Goal: Information Seeking & Learning: Learn about a topic

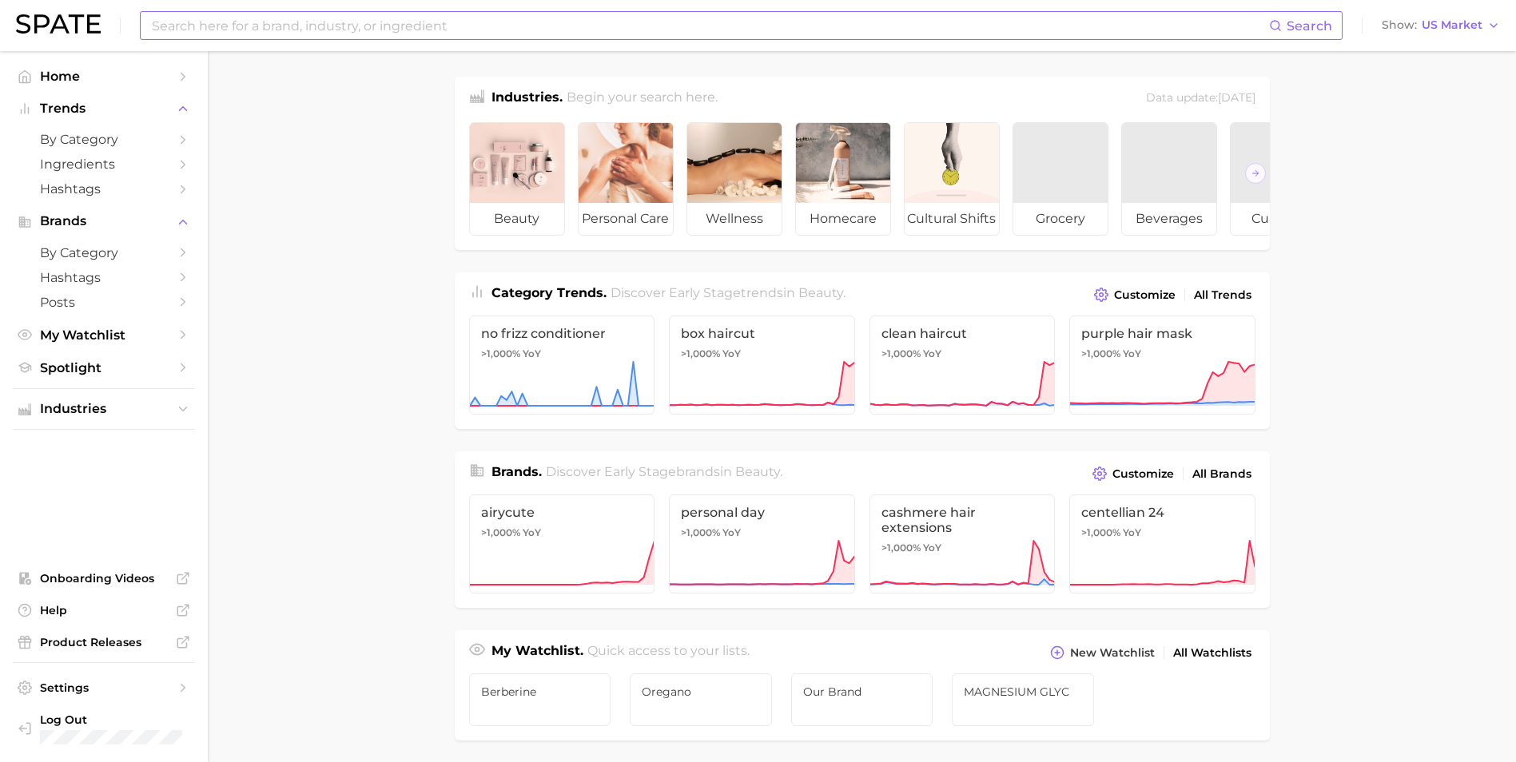
drag, startPoint x: 358, startPoint y: 25, endPoint x: 345, endPoint y: 27, distance: 13.0
click at [358, 25] on input at bounding box center [709, 25] width 1118 height 27
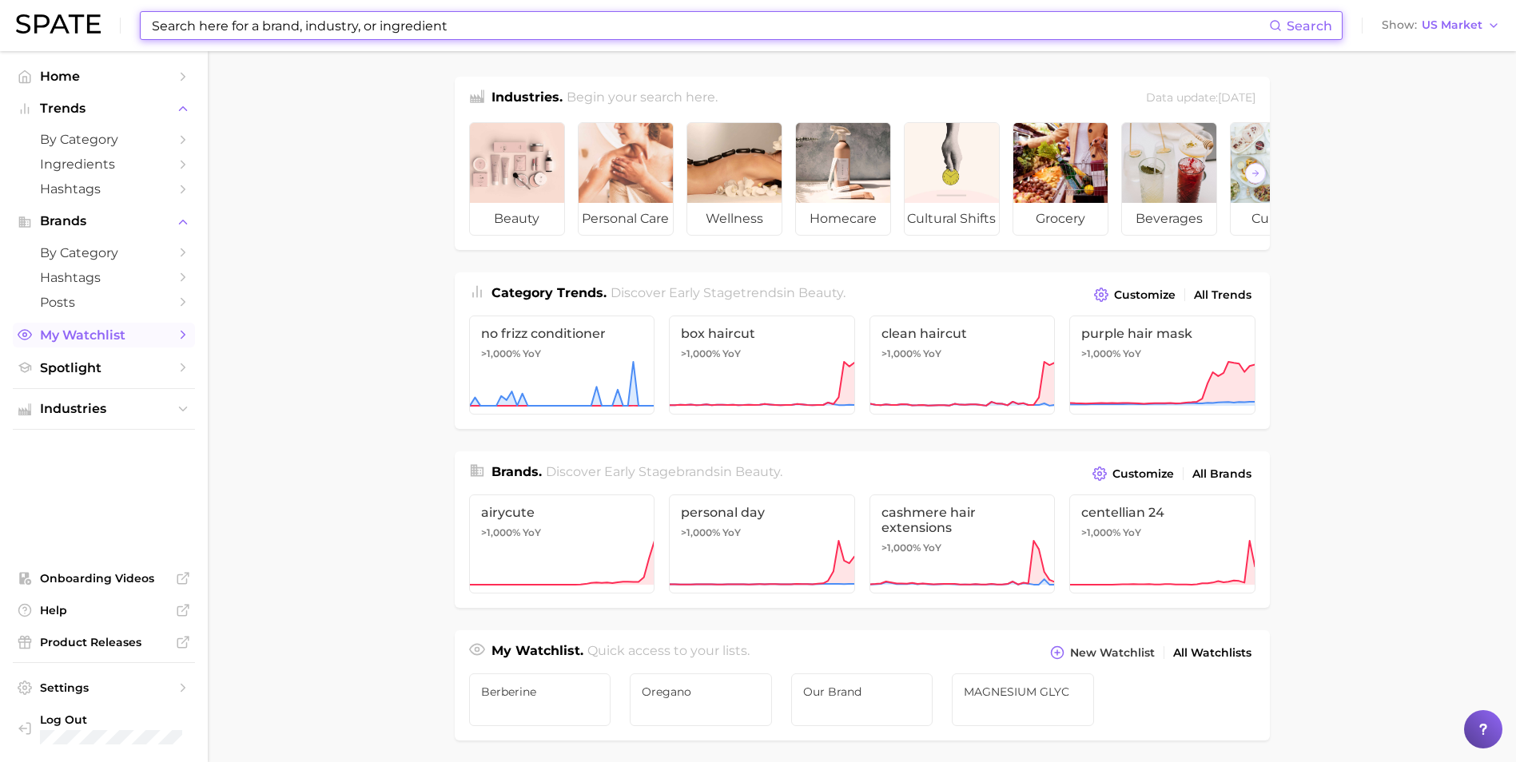
click at [142, 340] on span "My Watchlist" at bounding box center [104, 335] width 128 height 15
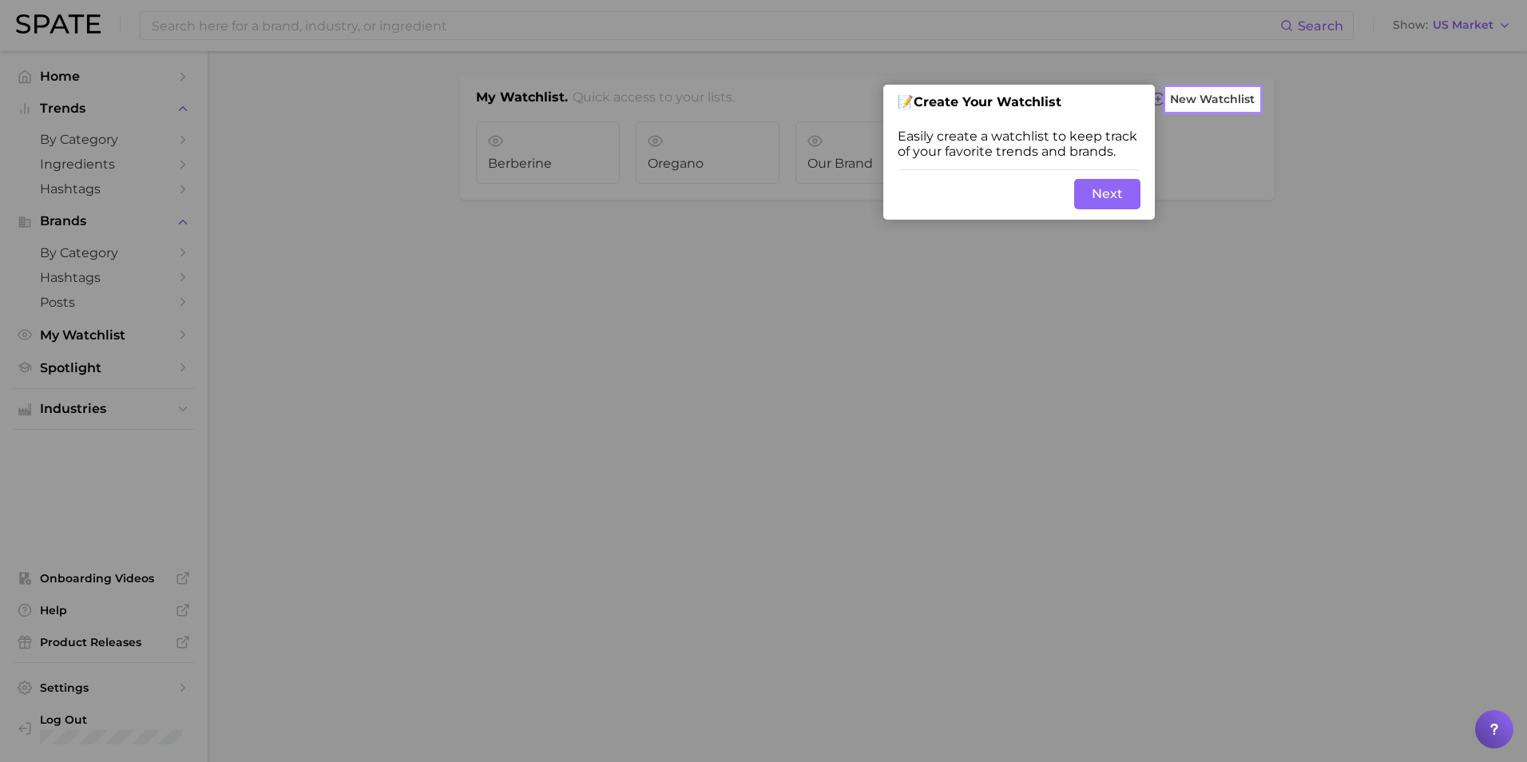
click at [1105, 197] on button "Next" at bounding box center [1108, 194] width 66 height 30
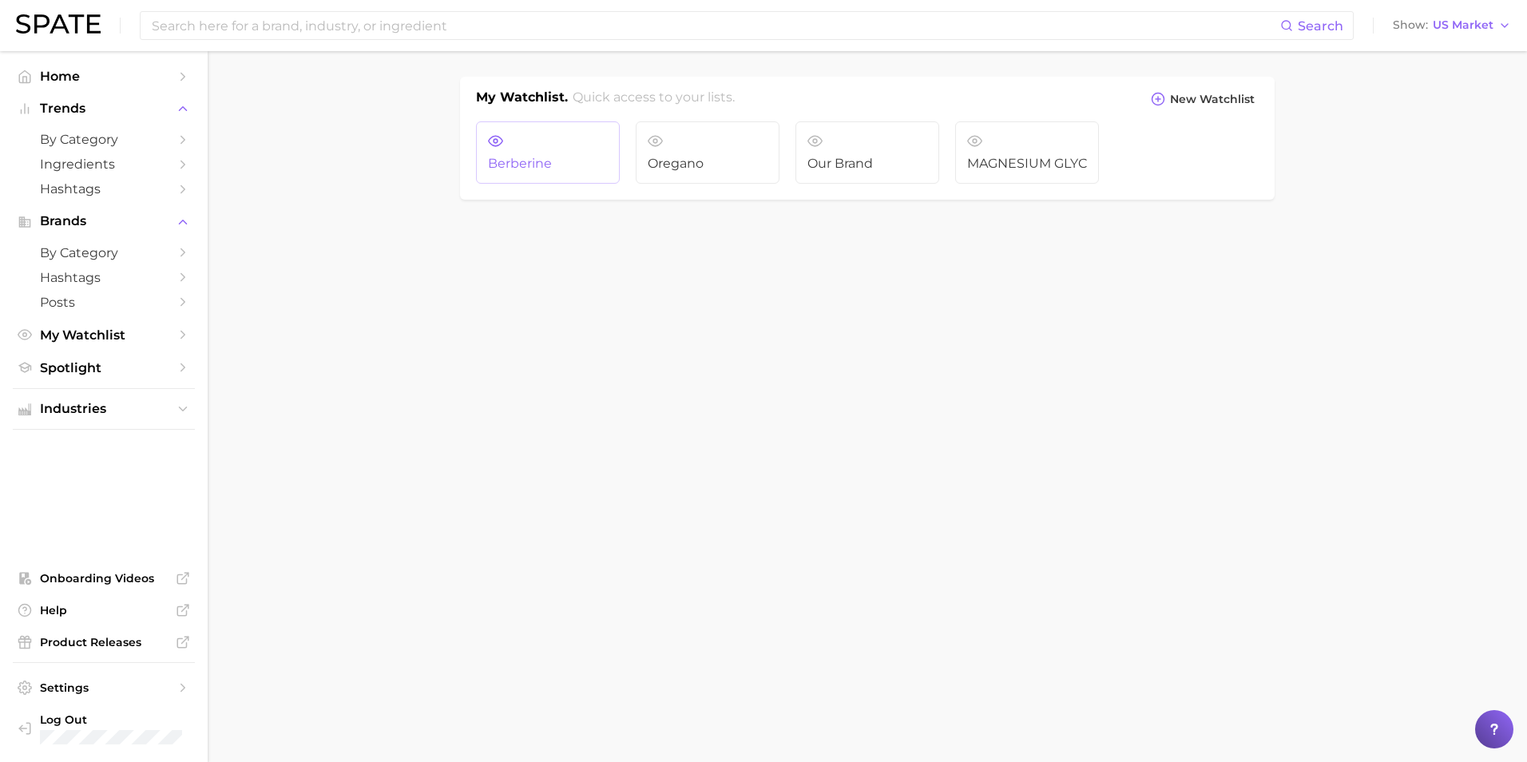
click at [562, 157] on span "Berberine" at bounding box center [548, 164] width 120 height 14
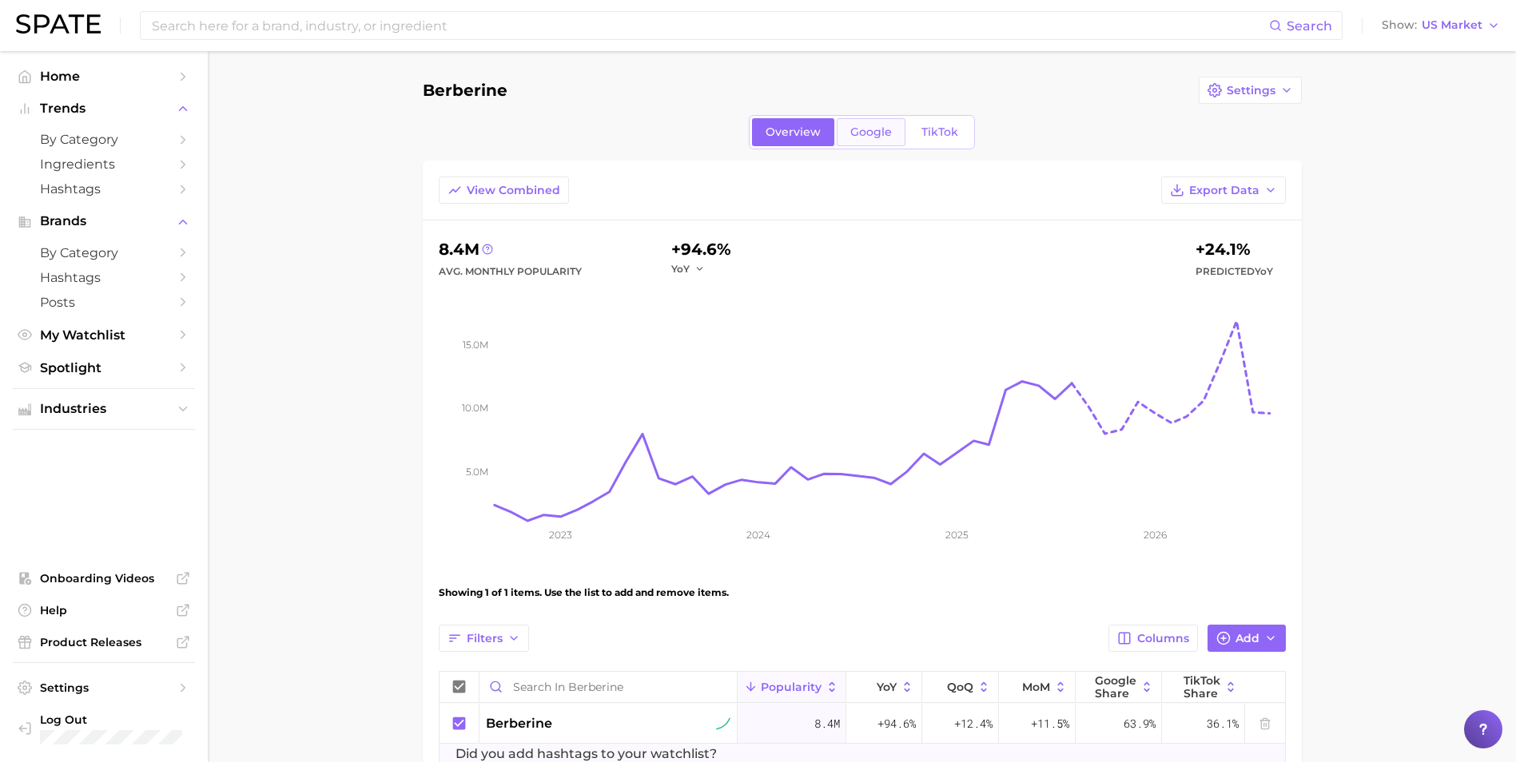
click at [876, 129] on span "Google" at bounding box center [871, 132] width 42 height 14
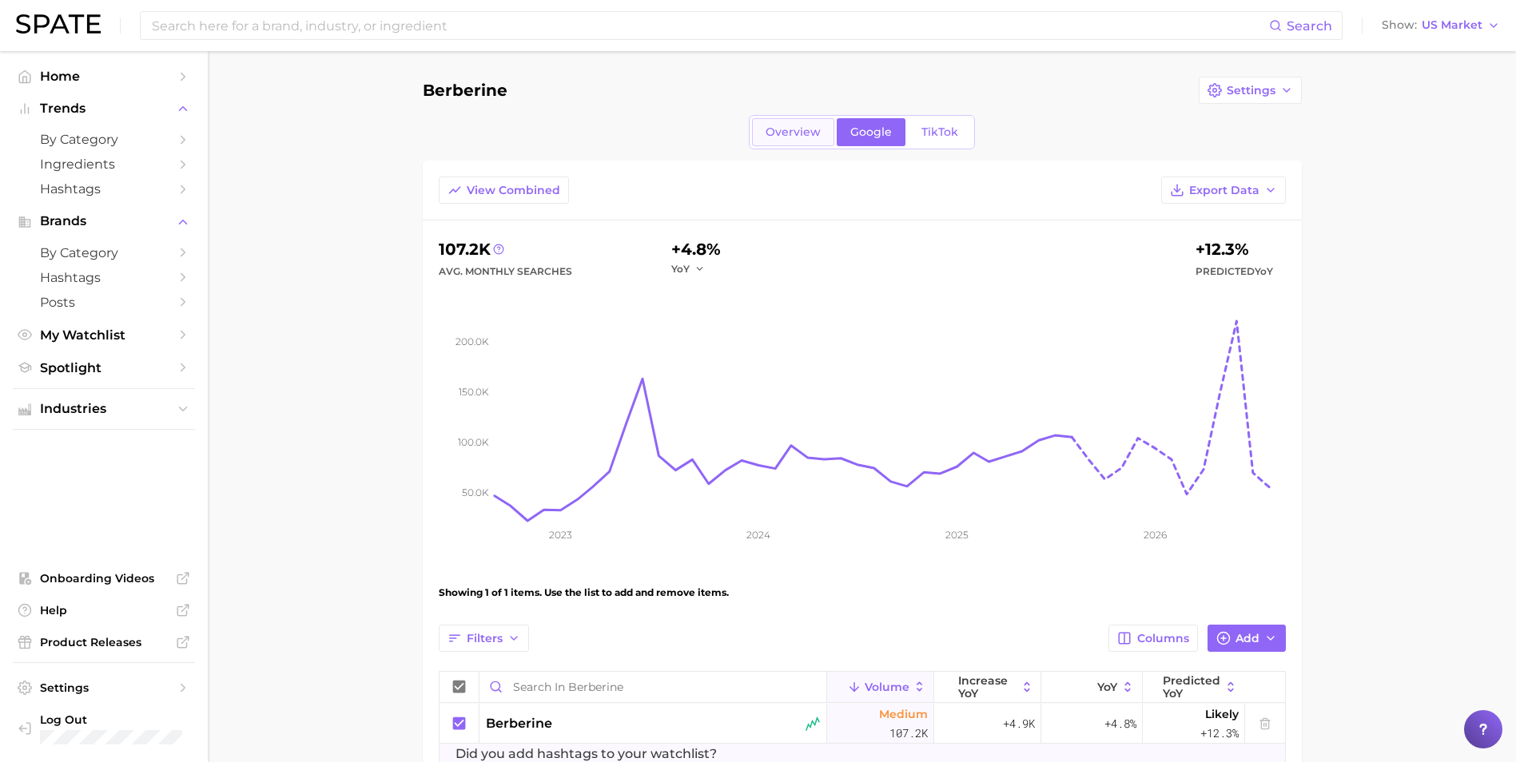
click at [788, 130] on span "Overview" at bounding box center [792, 132] width 55 height 14
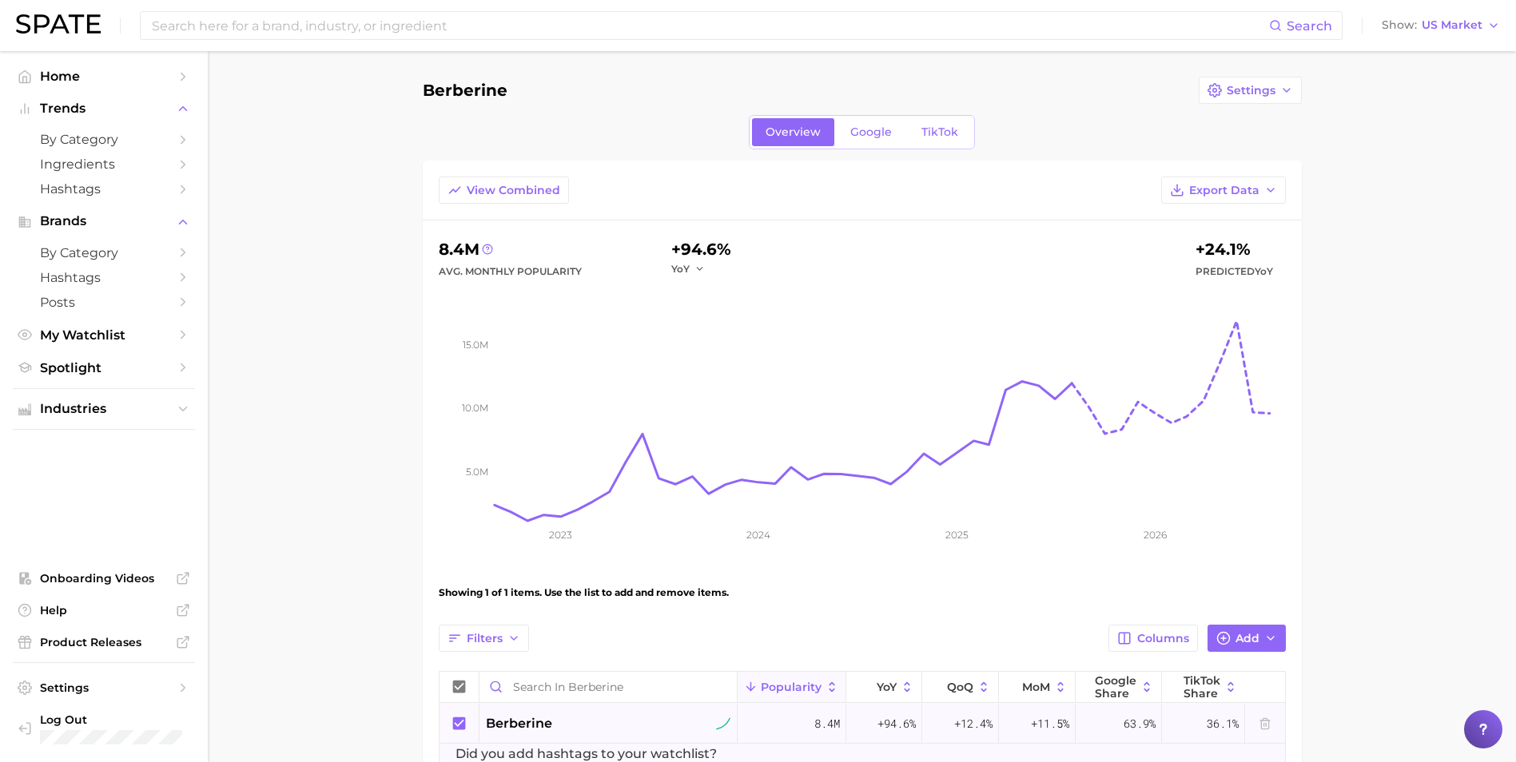
click at [562, 720] on div "berberine" at bounding box center [608, 723] width 245 height 19
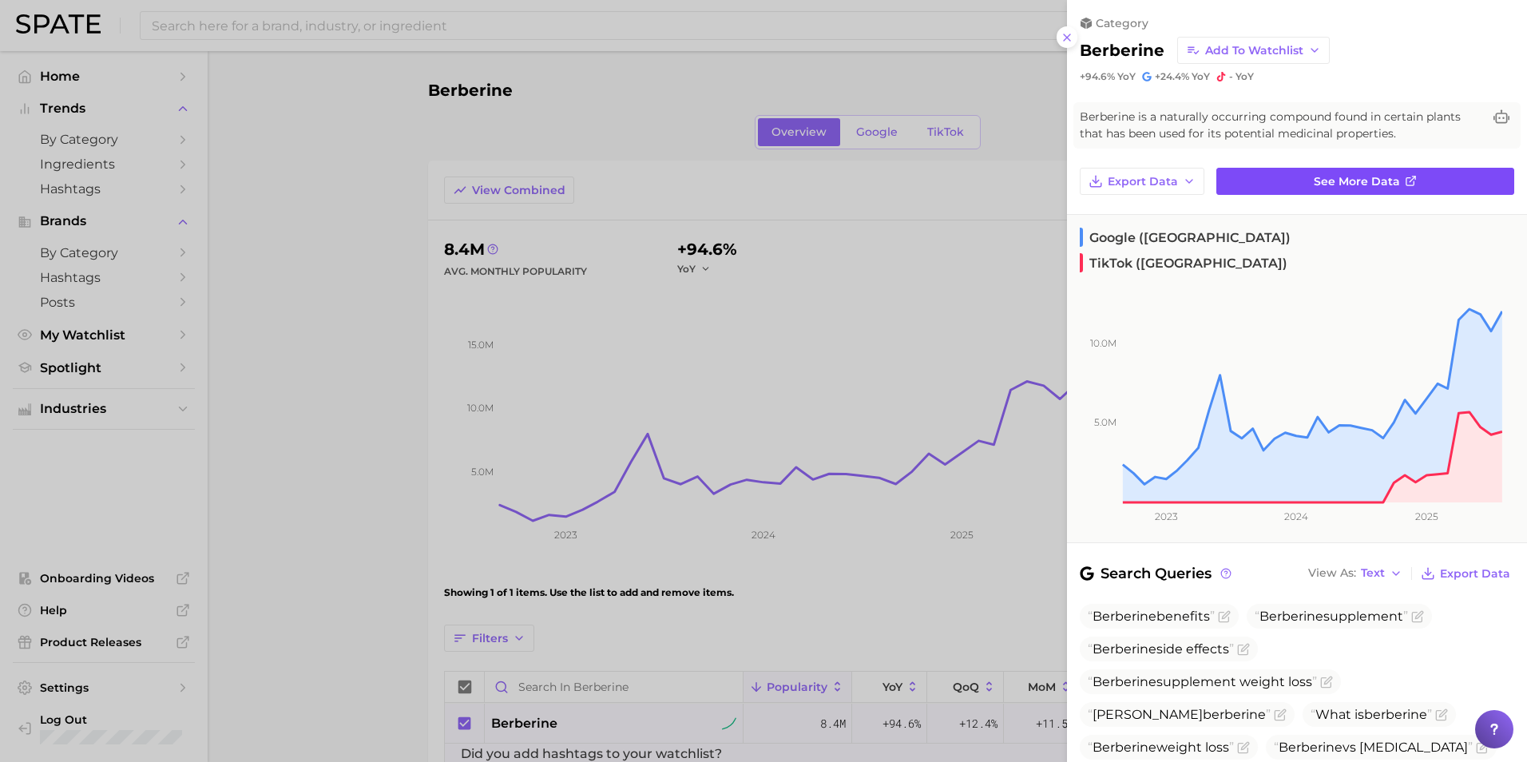
click at [1390, 183] on span "See more data" at bounding box center [1357, 182] width 86 height 14
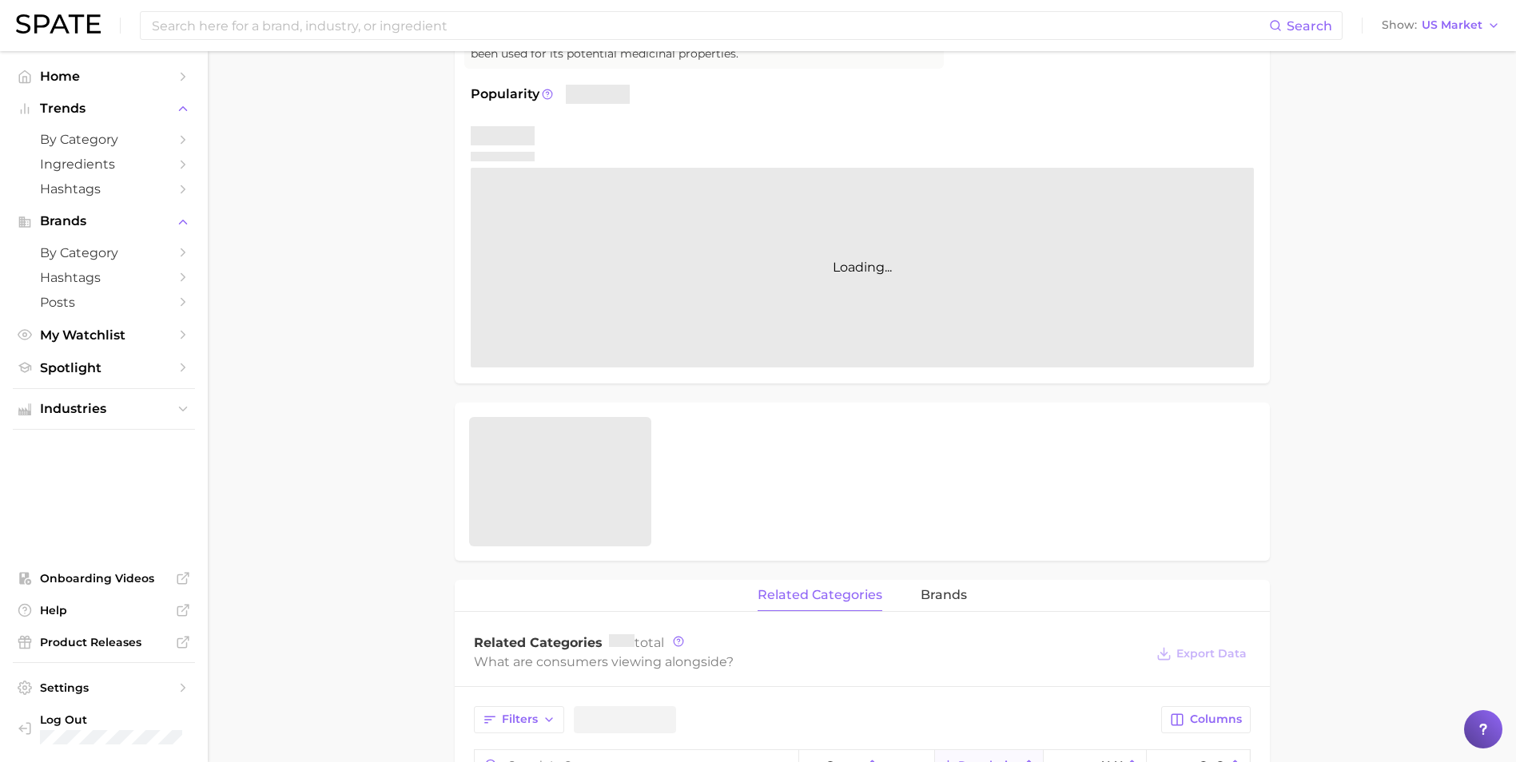
scroll to position [221, 0]
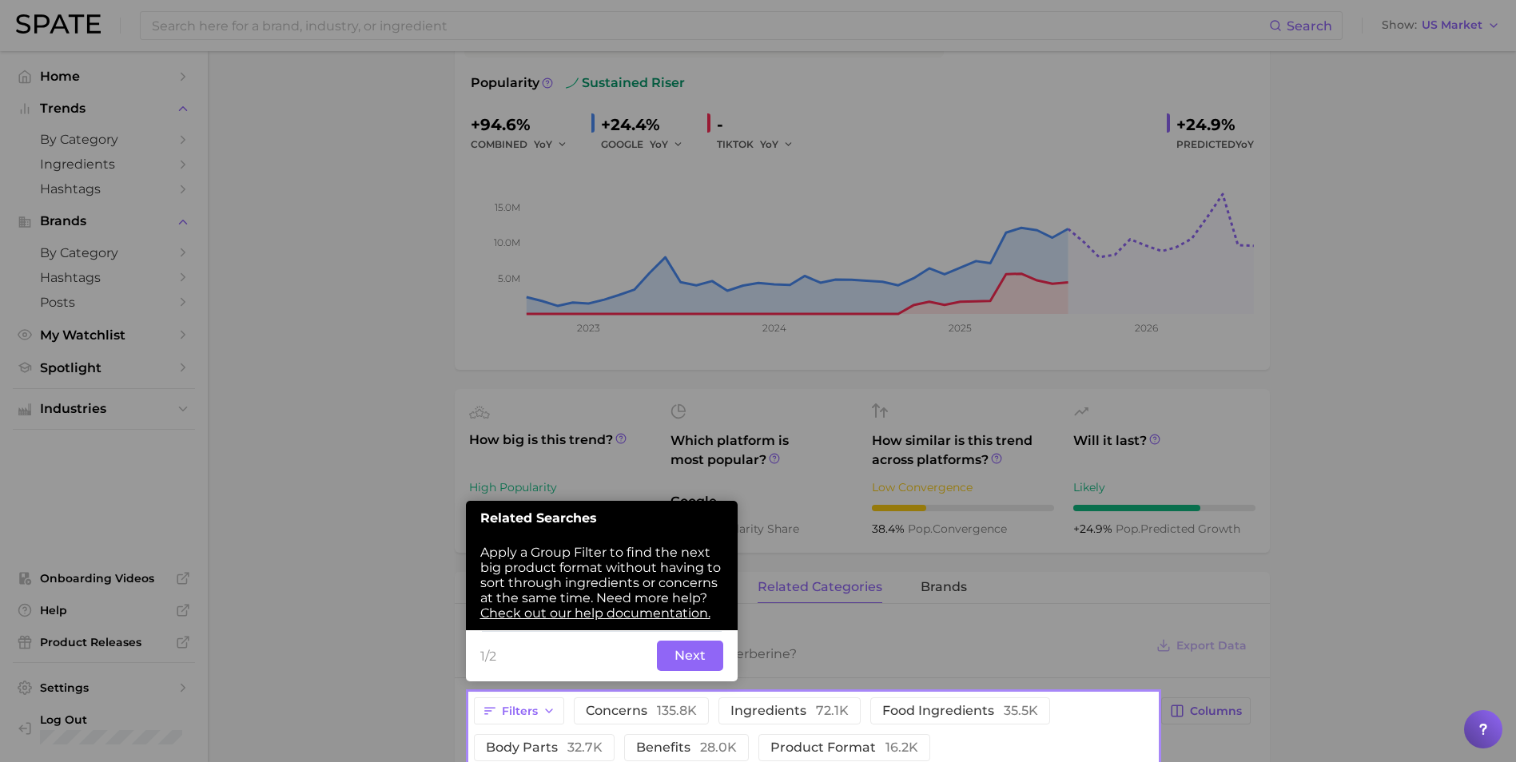
click at [696, 652] on button "Next" at bounding box center [690, 656] width 66 height 30
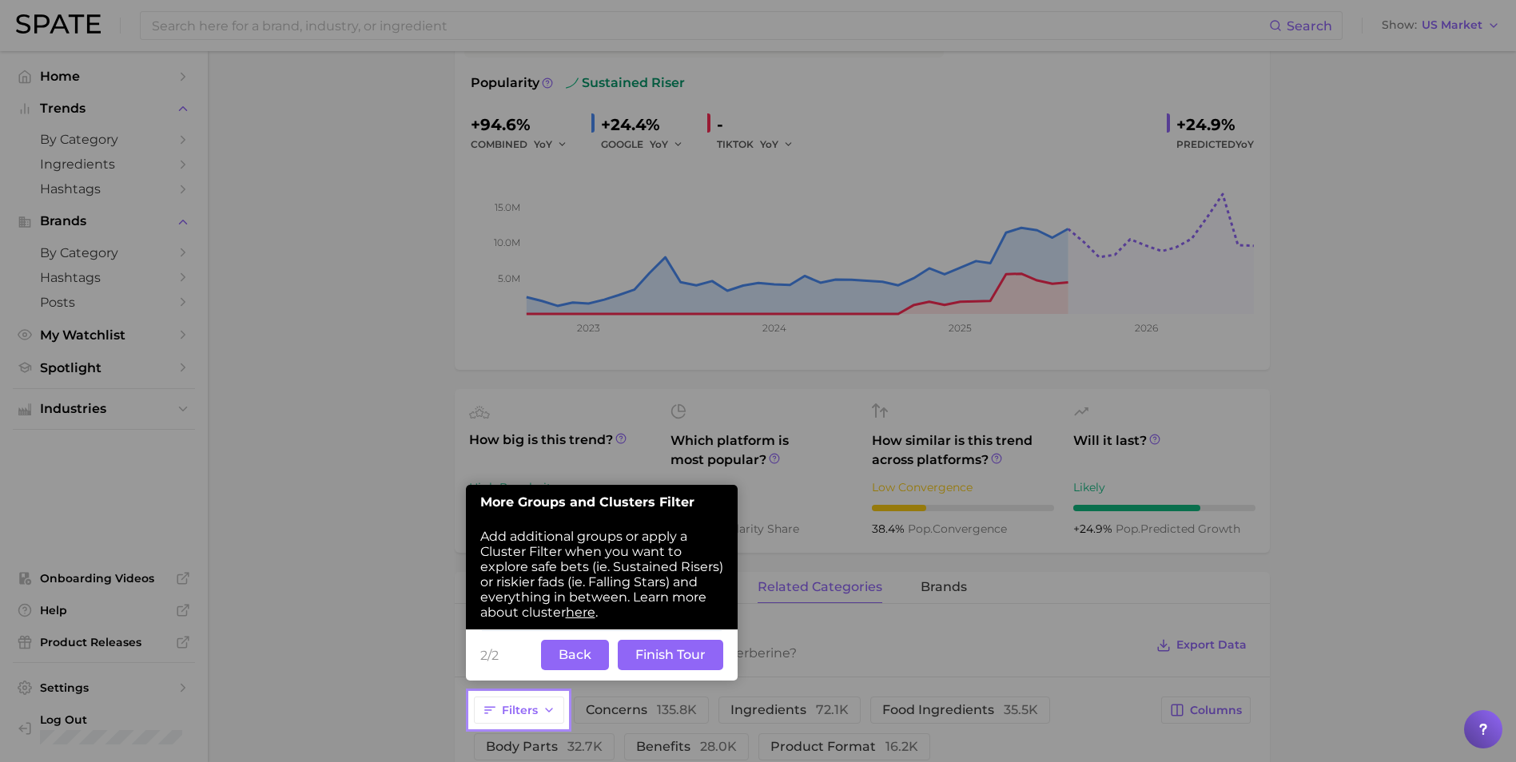
click at [598, 657] on button "Back" at bounding box center [575, 655] width 68 height 30
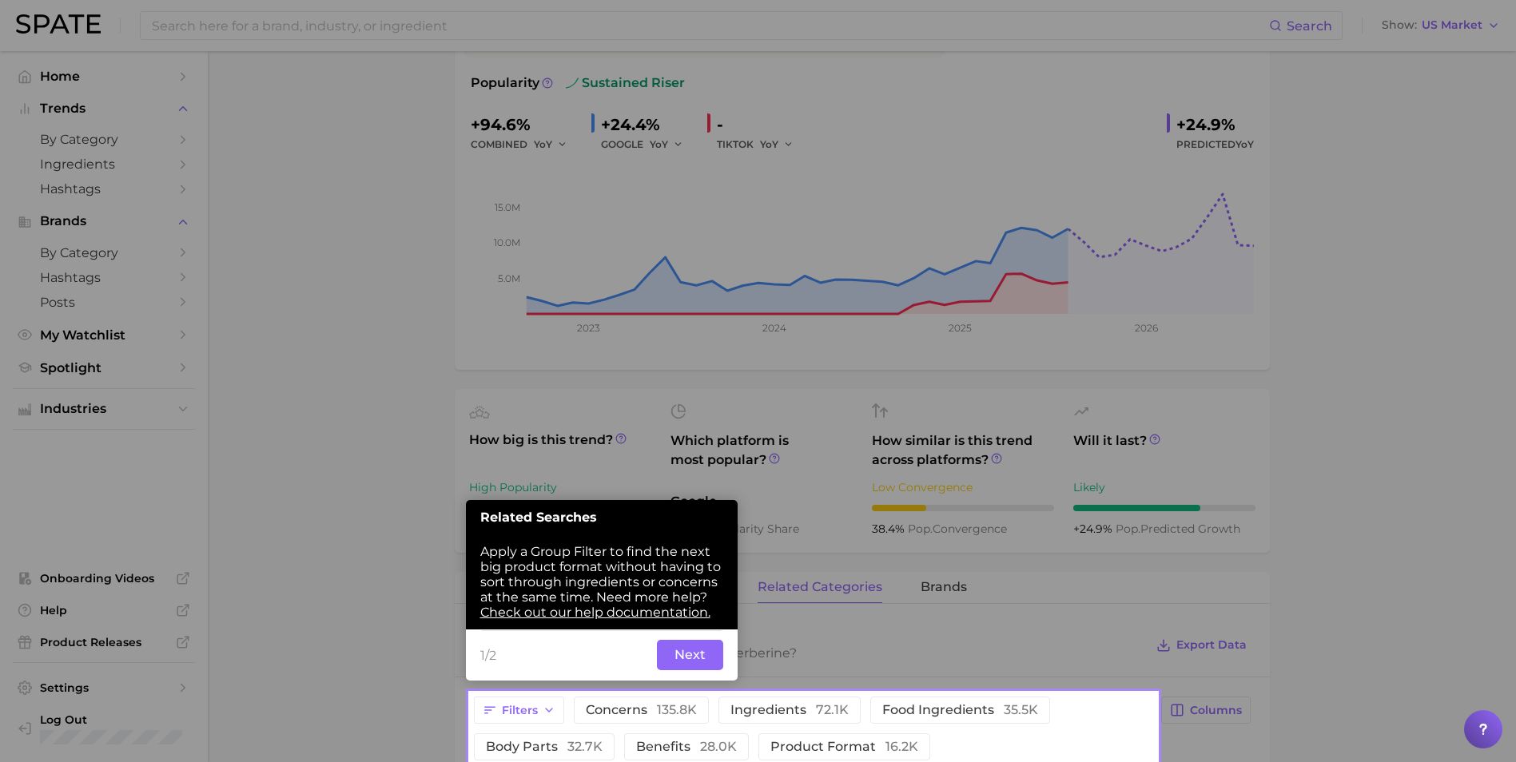
click at [696, 656] on button "Next" at bounding box center [690, 655] width 66 height 30
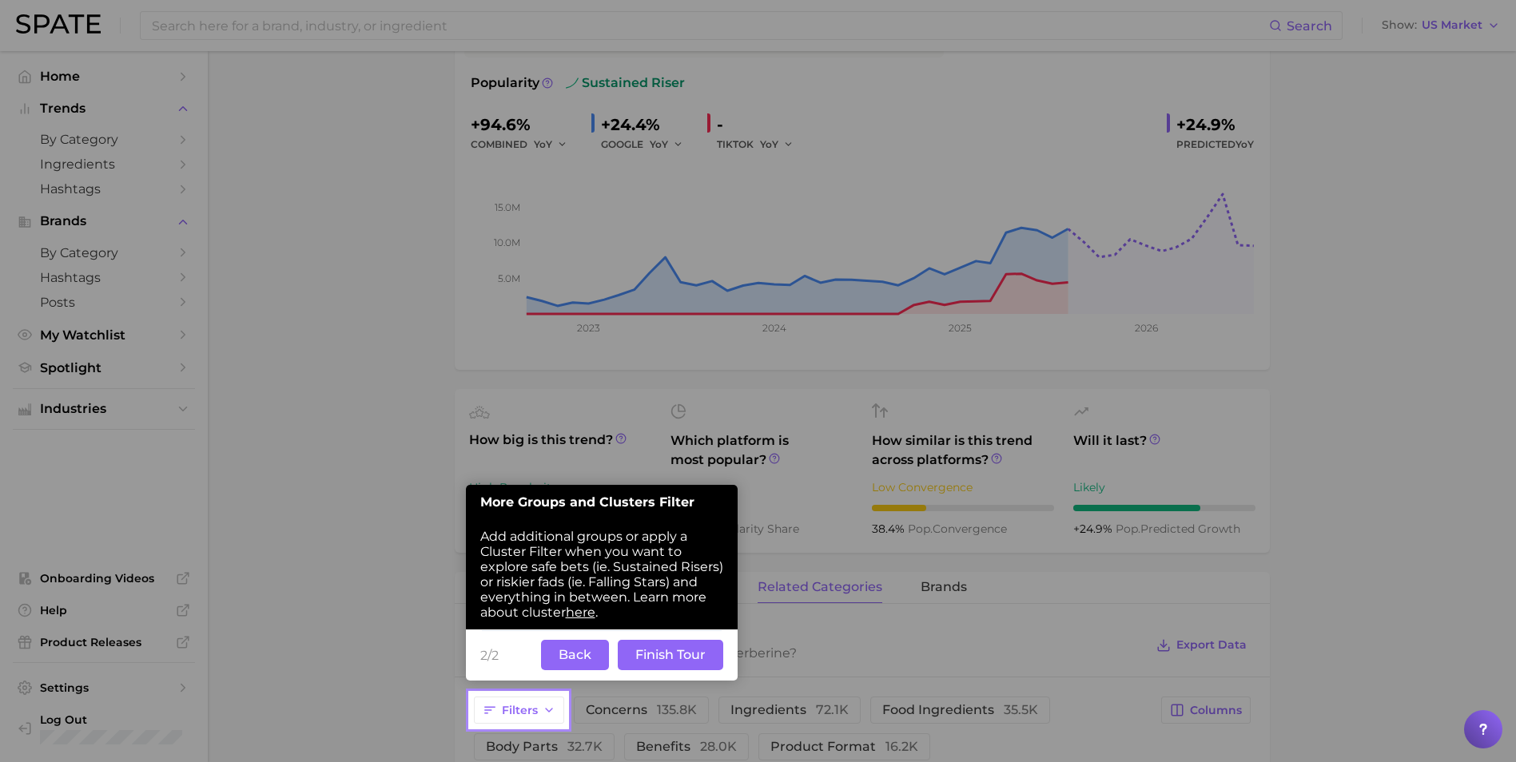
click at [689, 657] on button "Finish Tour" at bounding box center [670, 655] width 105 height 30
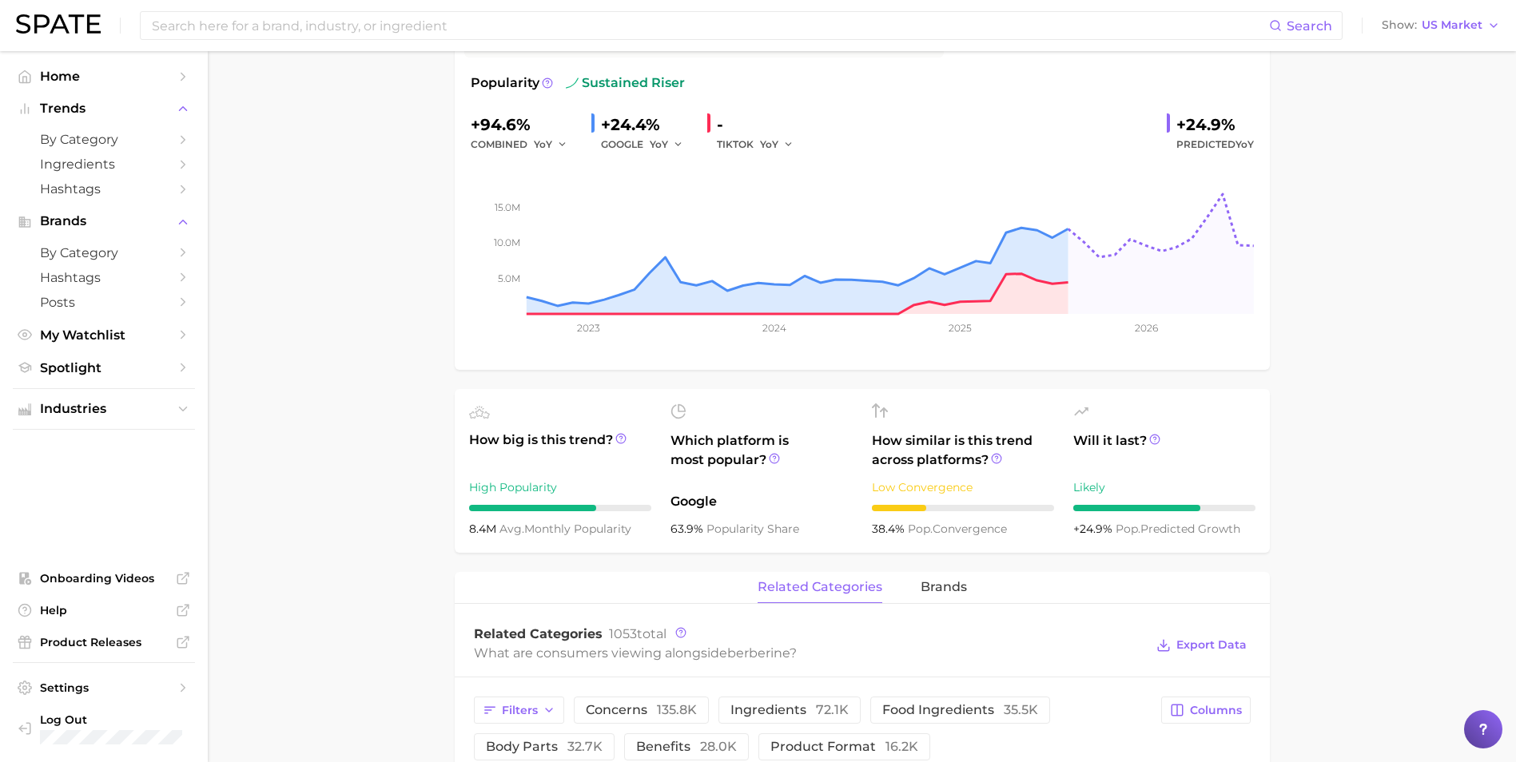
click at [1408, 300] on main "1. ingredients 2. plant products 3. berberine Overview Google TikTok Instagram …" at bounding box center [862, 734] width 1308 height 1808
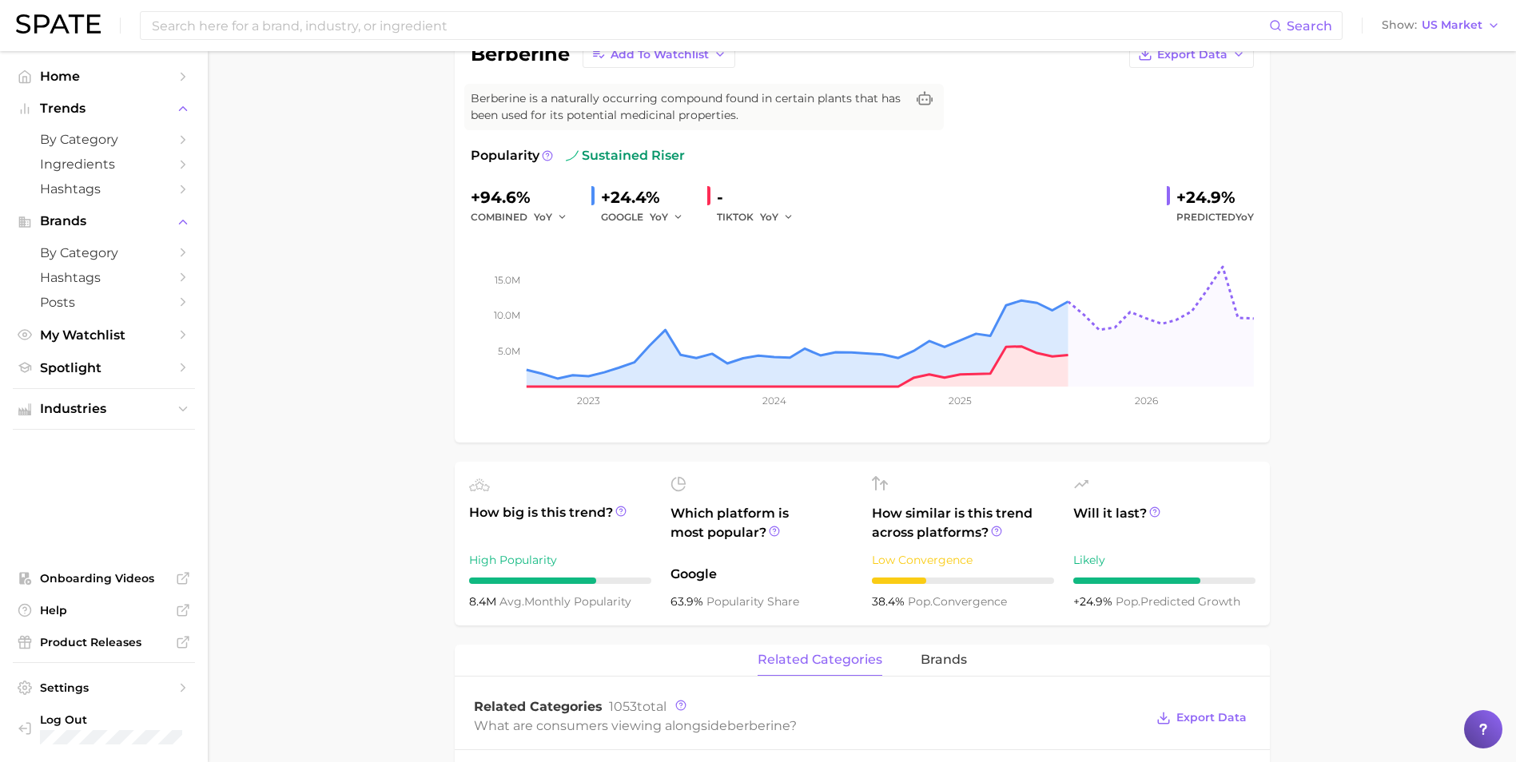
scroll to position [0, 0]
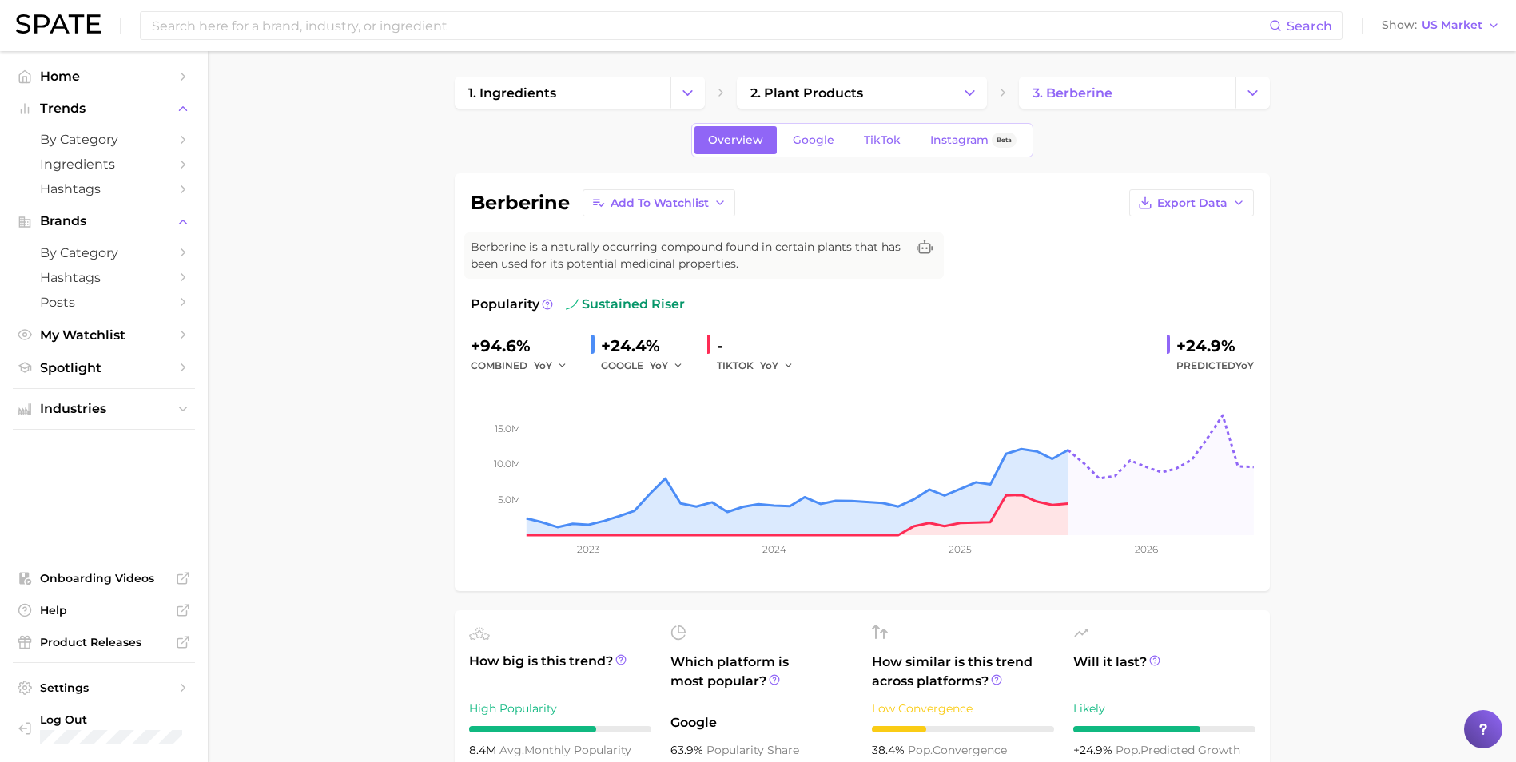
click at [809, 148] on link "Google" at bounding box center [813, 140] width 69 height 28
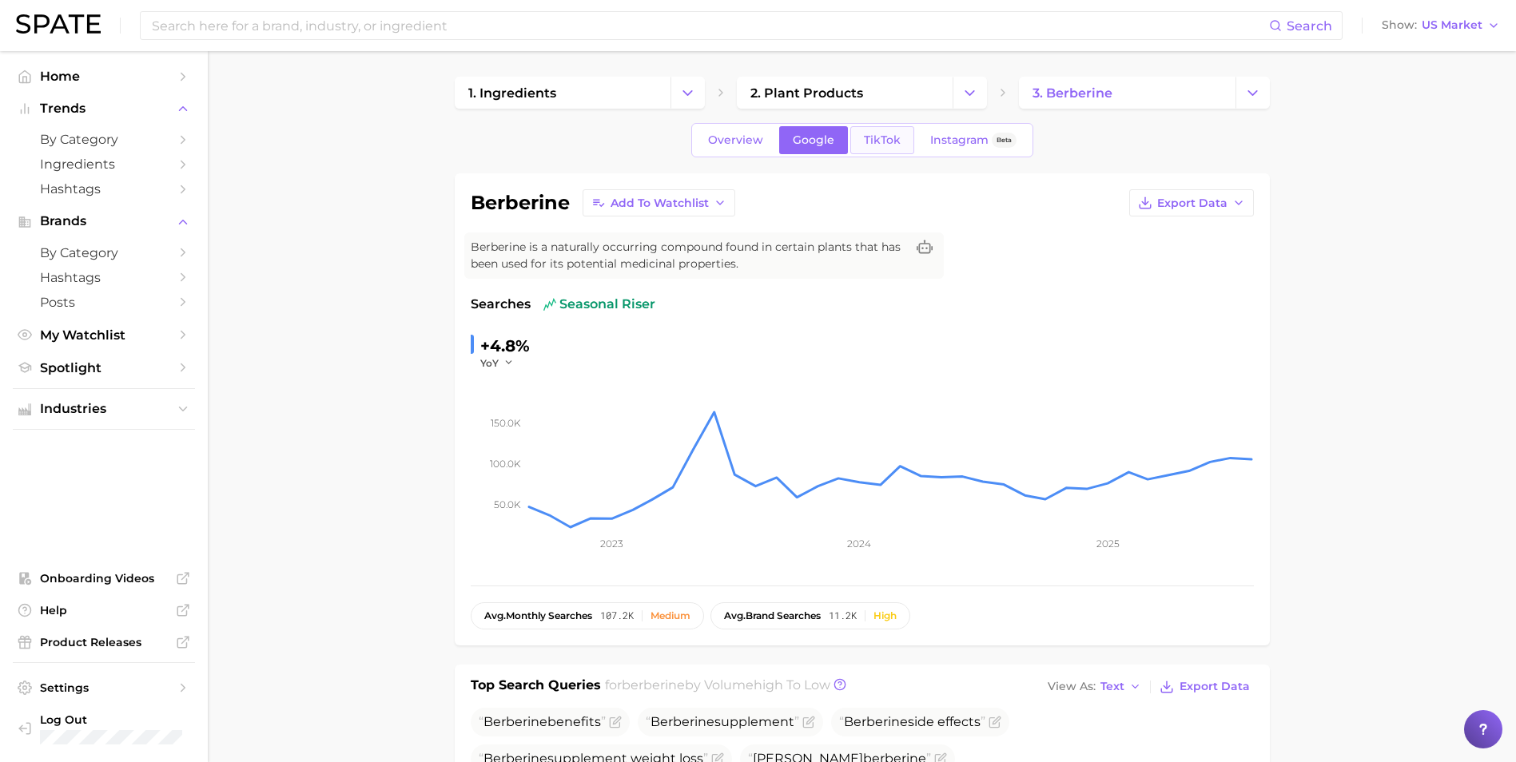
click at [884, 142] on span "TikTok" at bounding box center [882, 140] width 37 height 14
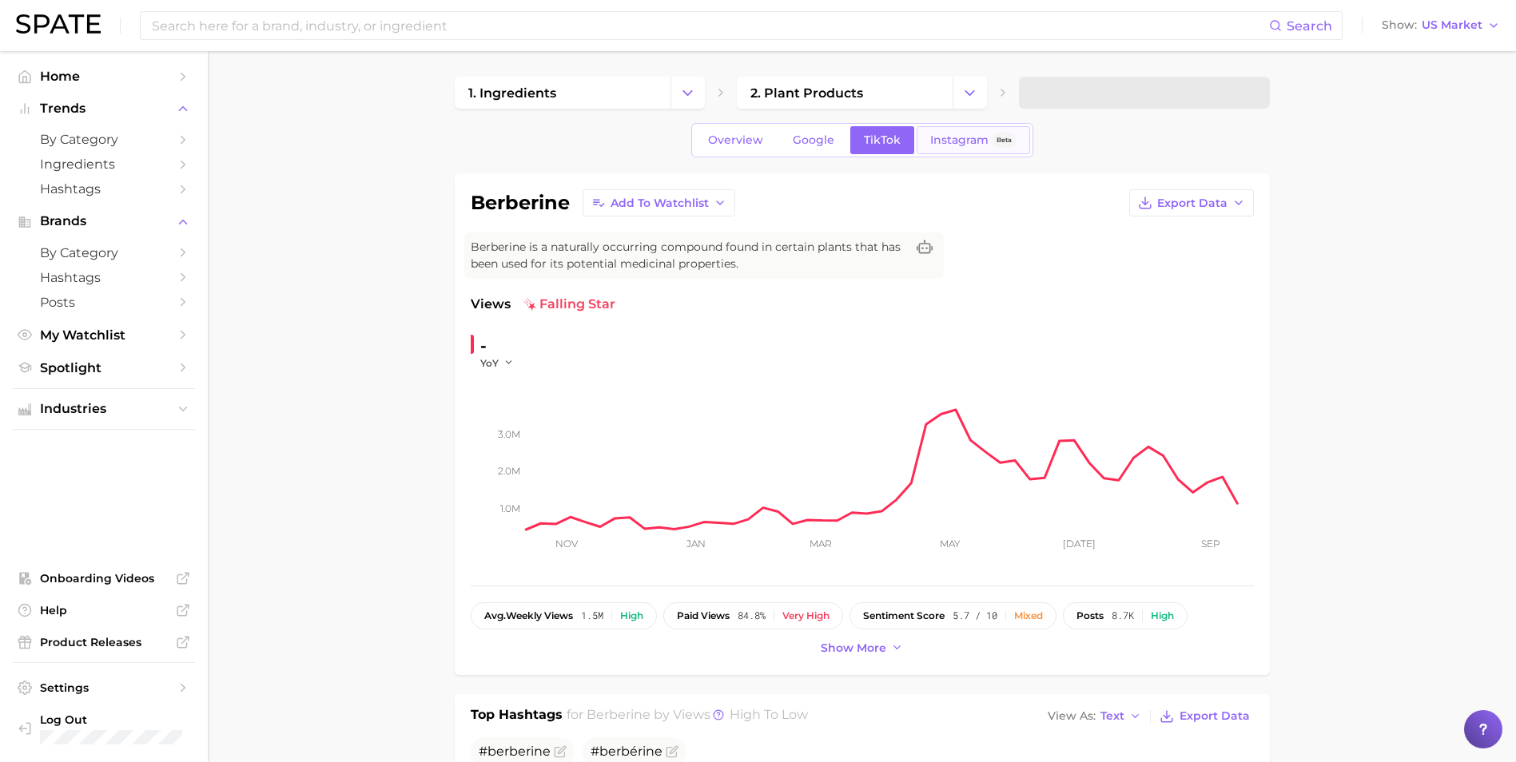
click at [940, 142] on span "Instagram" at bounding box center [959, 140] width 58 height 14
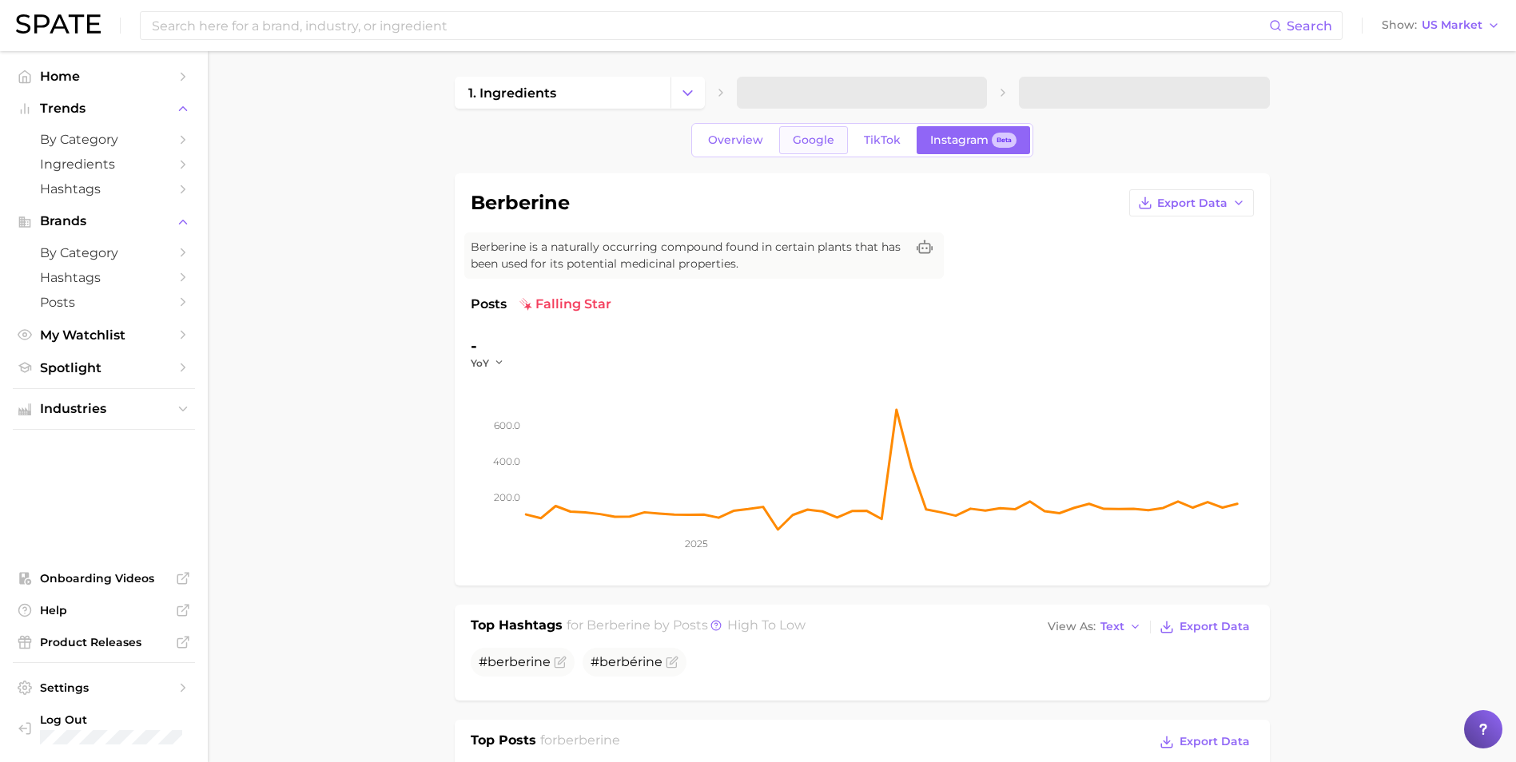
click at [780, 141] on link "Google" at bounding box center [813, 140] width 69 height 28
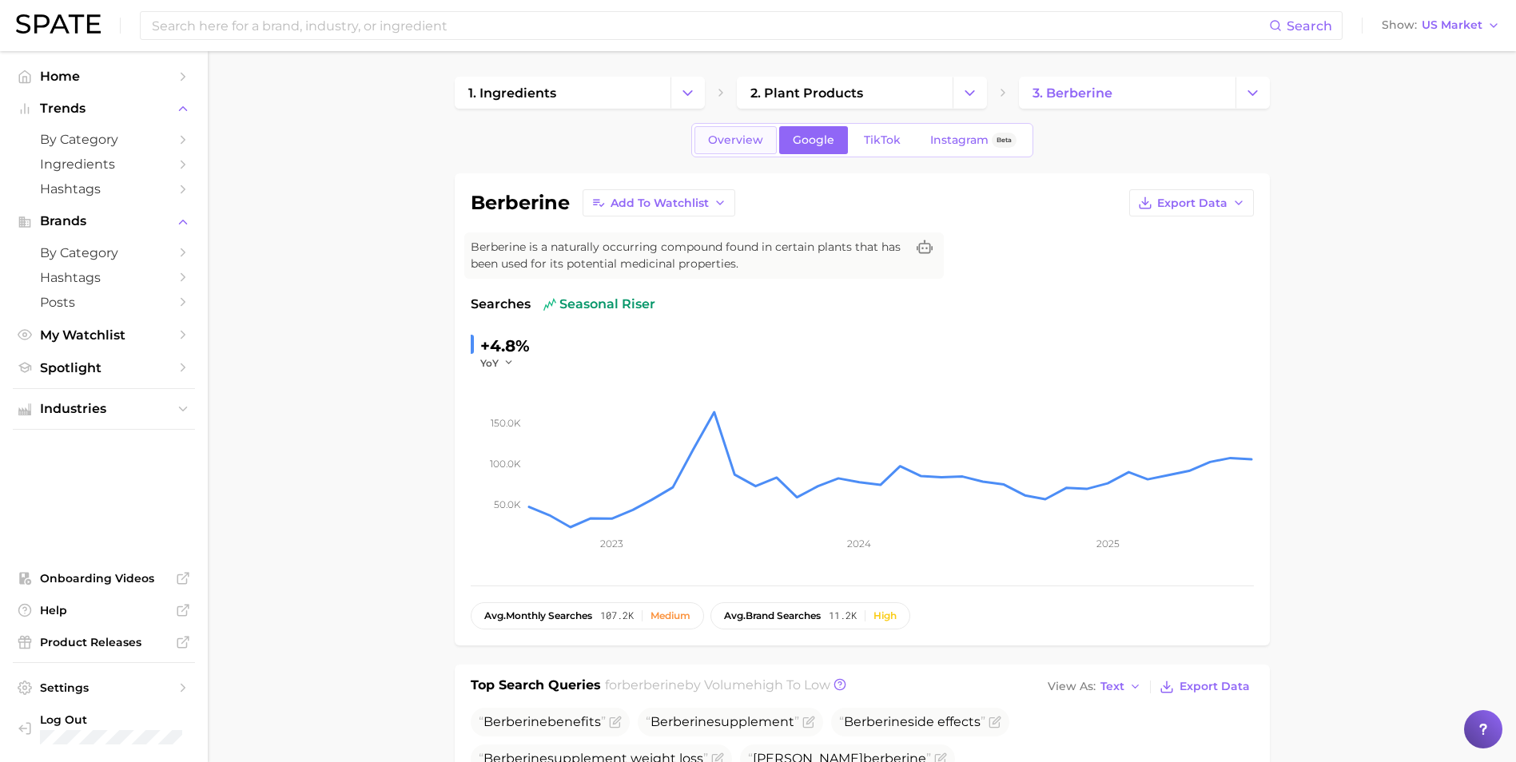
click at [727, 145] on span "Overview" at bounding box center [735, 140] width 55 height 14
